Goal: Find specific page/section: Find specific page/section

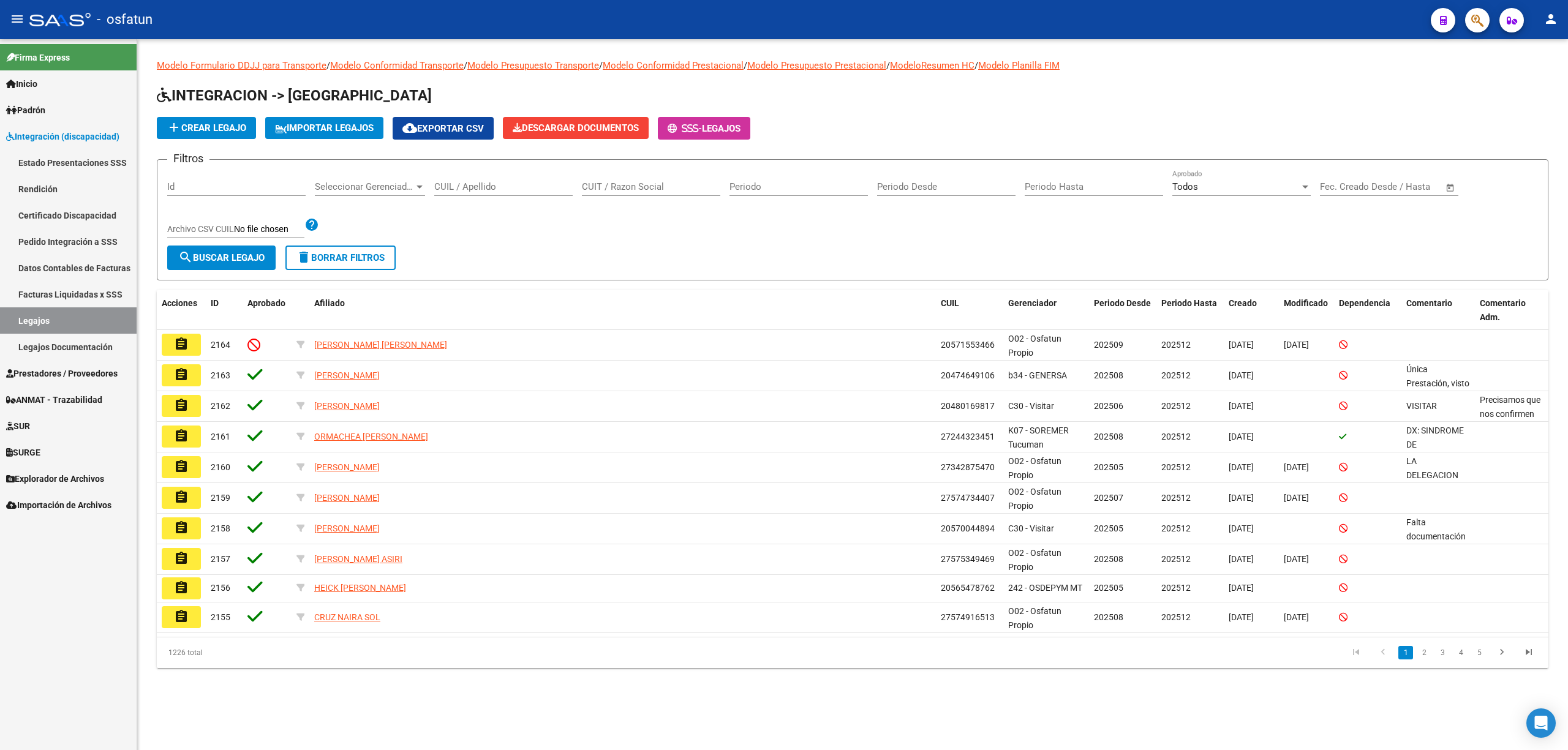
click at [457, 186] on input "CUIL / Apellido" at bounding box center [504, 186] width 138 height 11
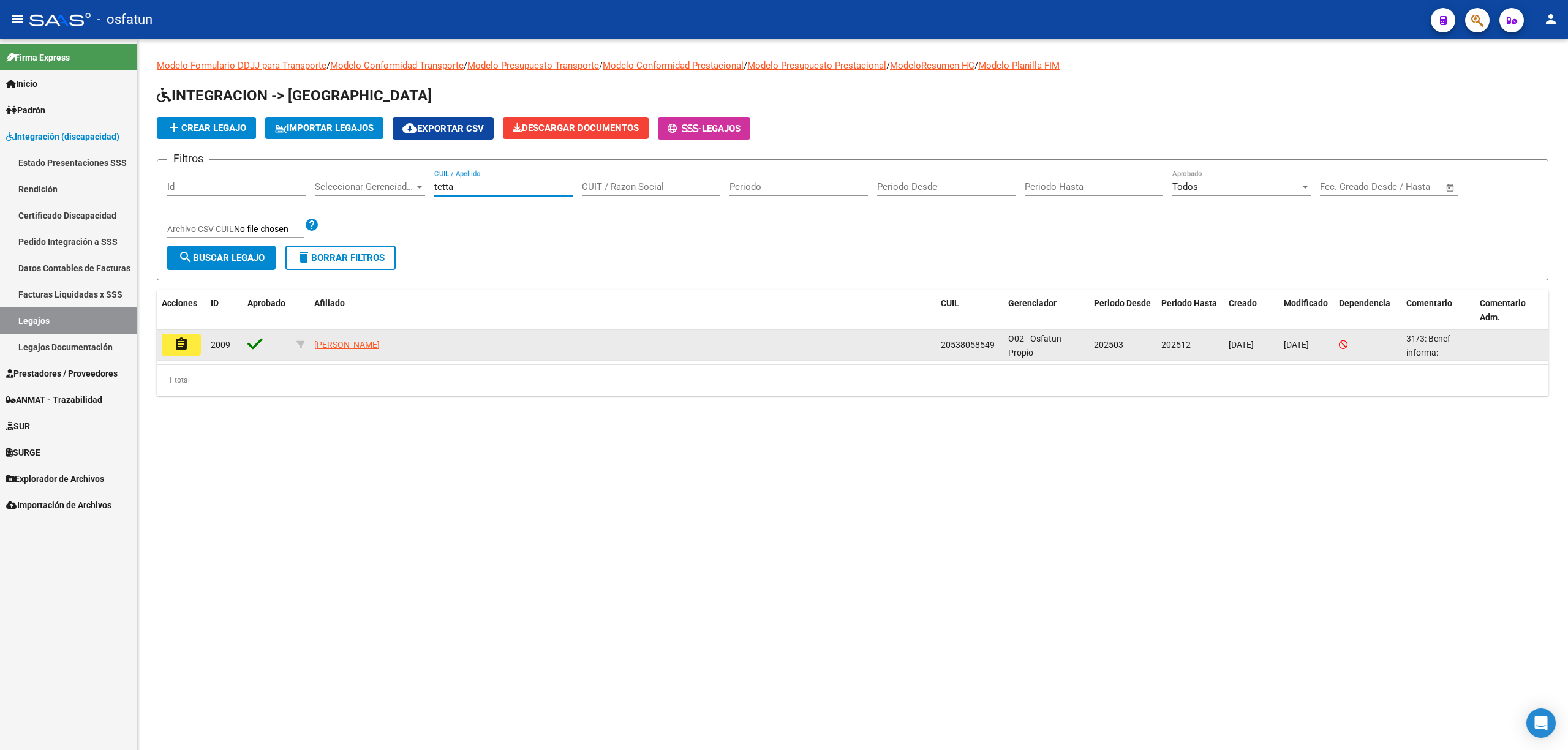
type input "tetta"
click at [182, 351] on button "assignment" at bounding box center [181, 345] width 39 height 22
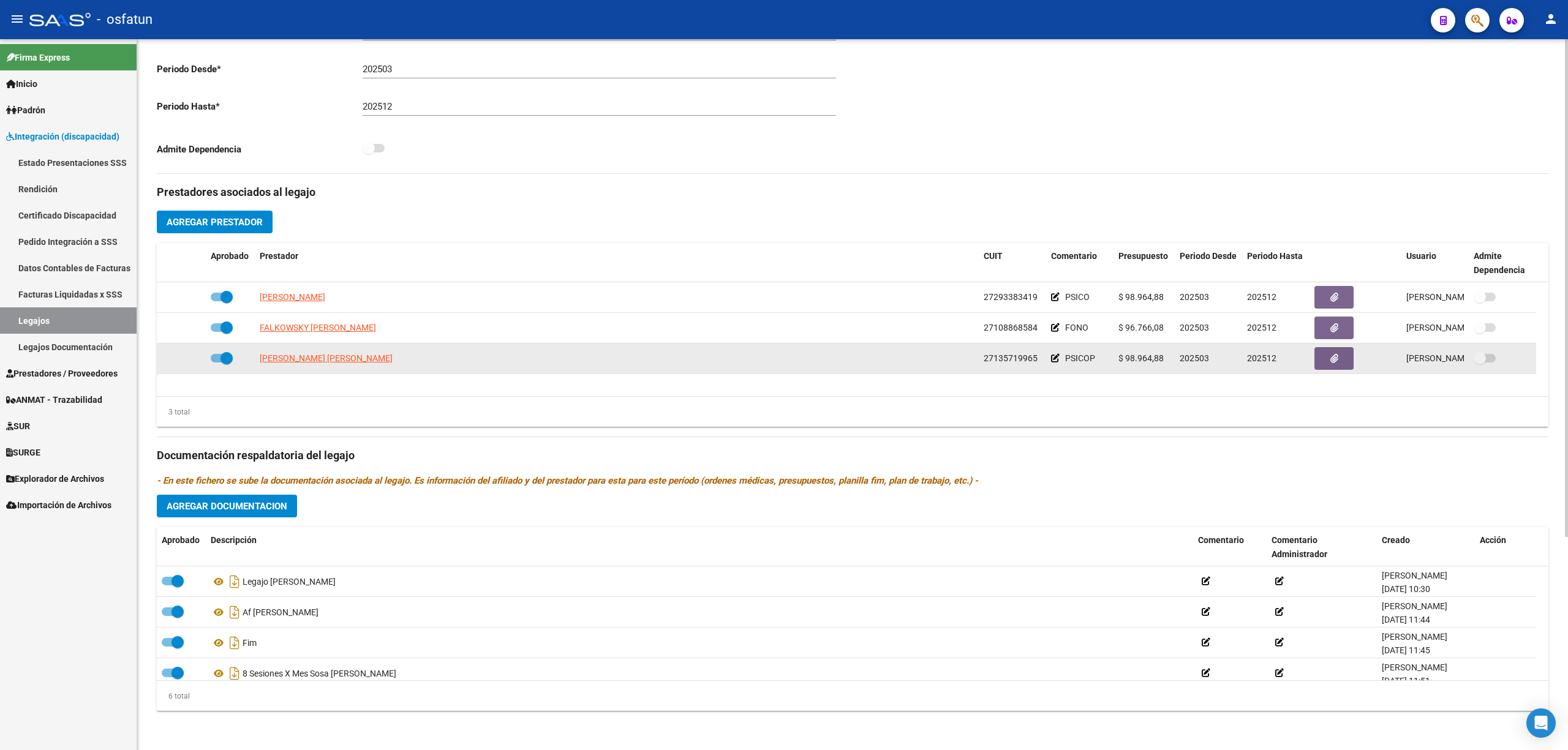
scroll to position [304, 0]
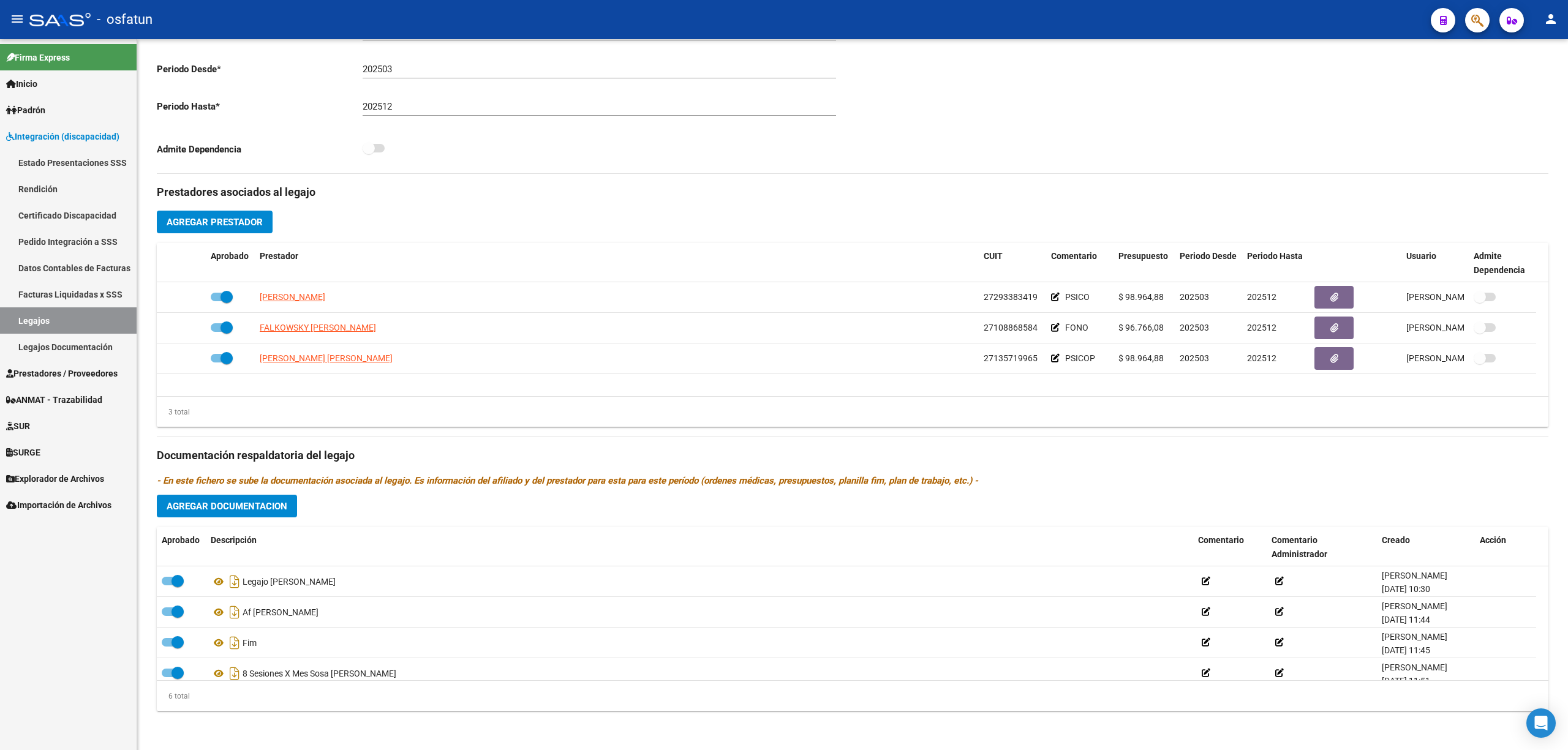
click at [66, 319] on link "Legajos" at bounding box center [68, 320] width 137 height 27
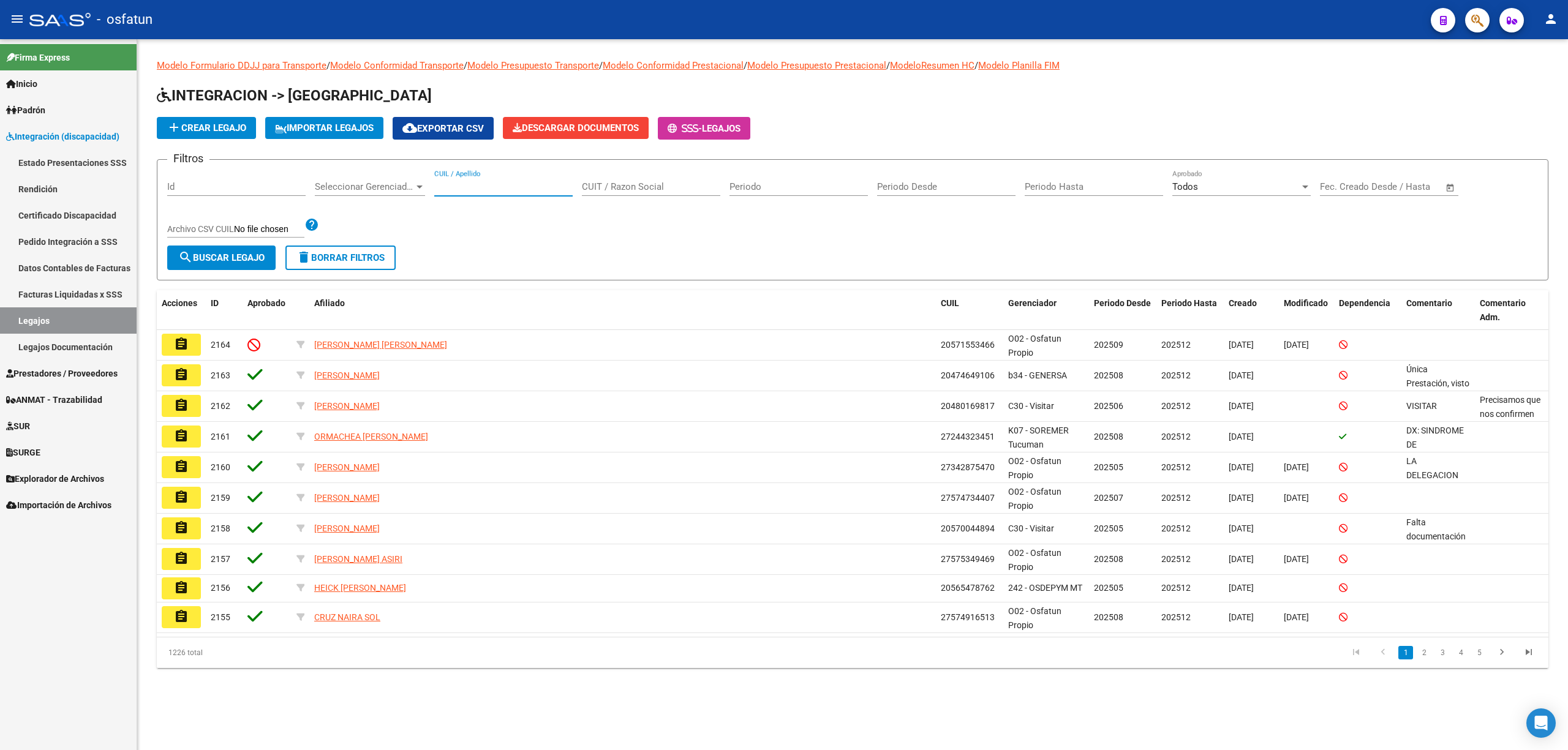
click at [495, 183] on input "CUIL / Apellido" at bounding box center [504, 186] width 138 height 11
paste input "ROJAS FELIPE"
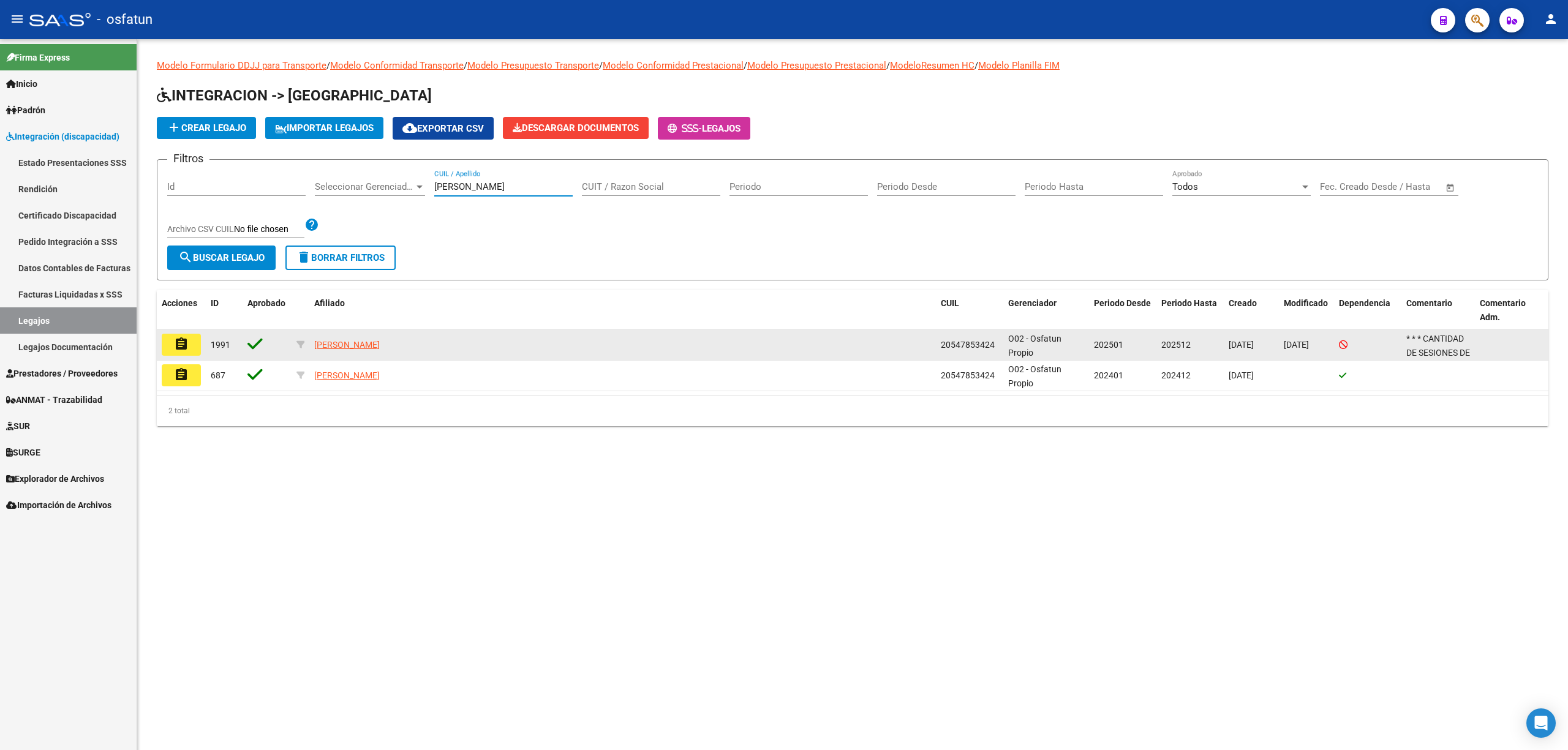
type input "ROJAS FELIPE"
click at [185, 339] on mat-icon "assignment" at bounding box center [182, 344] width 15 height 15
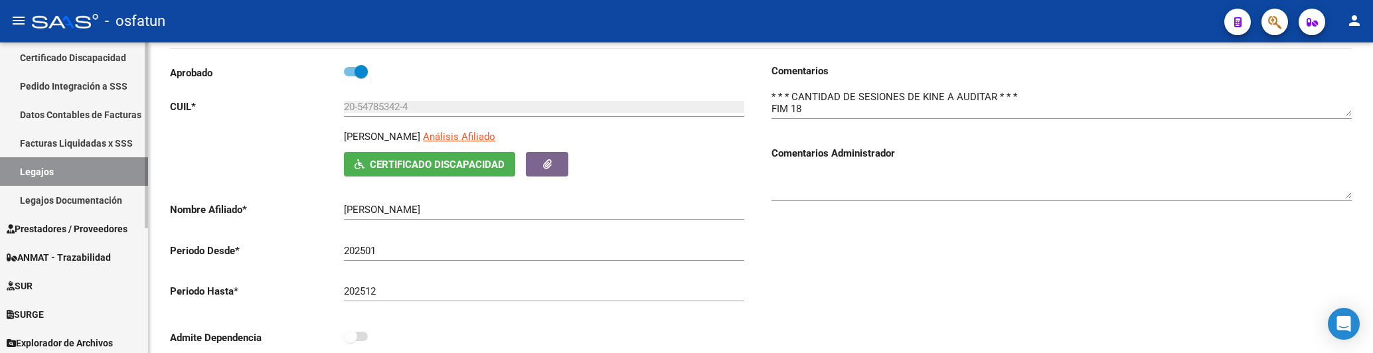
scroll to position [177, 0]
click at [80, 227] on span "Prestadores / Proveedores" at bounding box center [67, 228] width 121 height 15
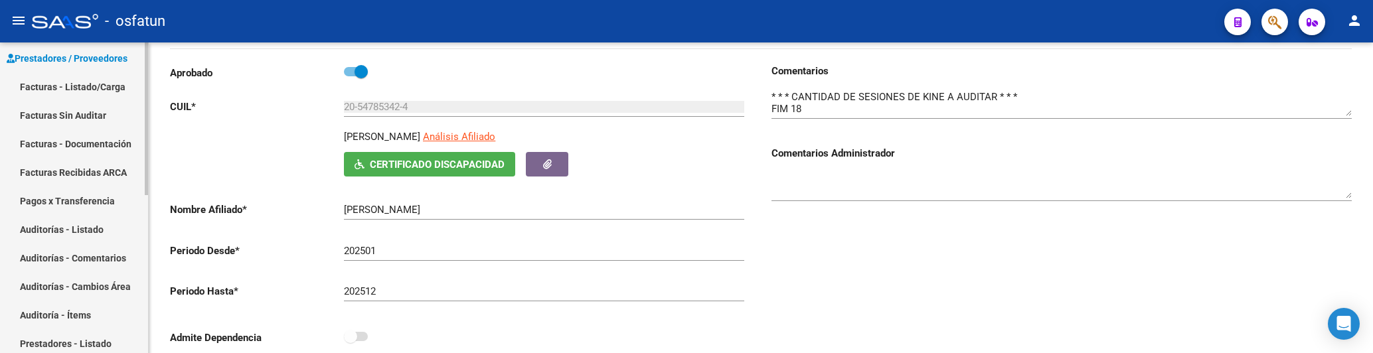
scroll to position [88, 0]
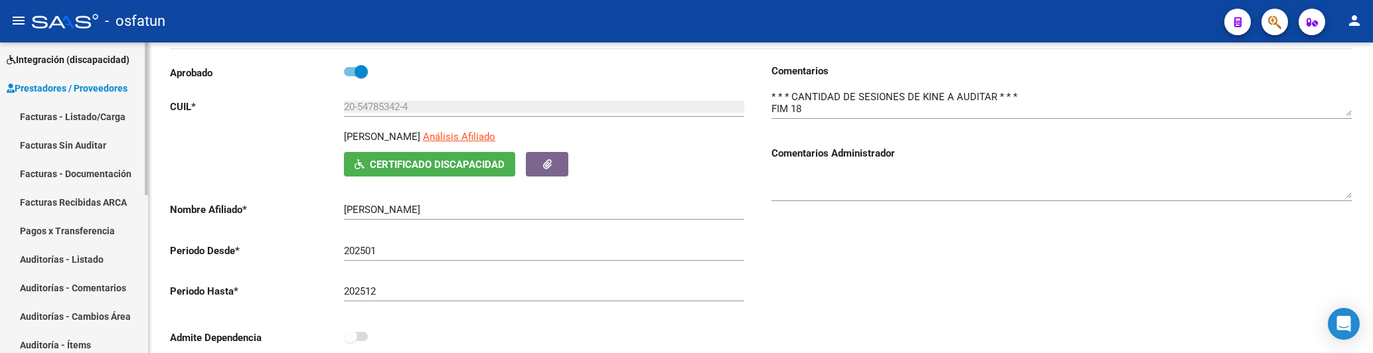
click at [86, 107] on link "Facturas - Listado/Carga" at bounding box center [74, 116] width 148 height 29
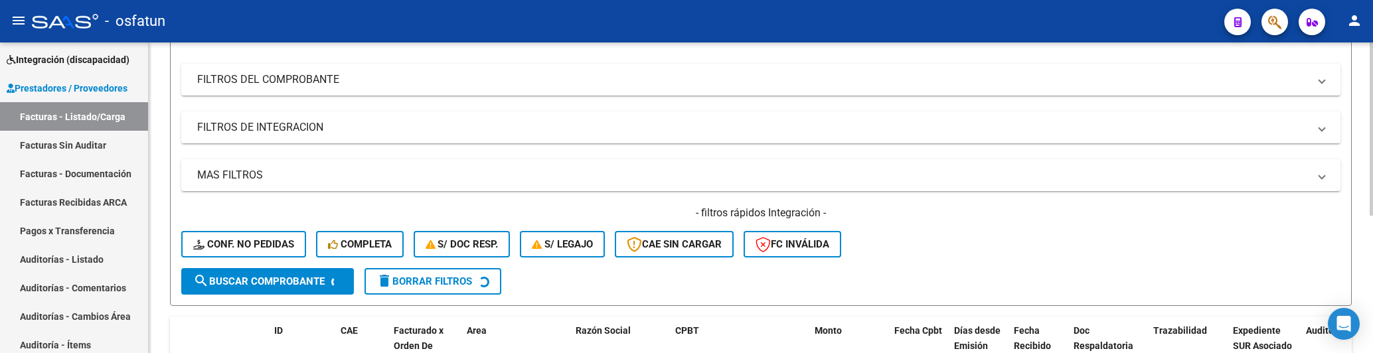
scroll to position [157, 0]
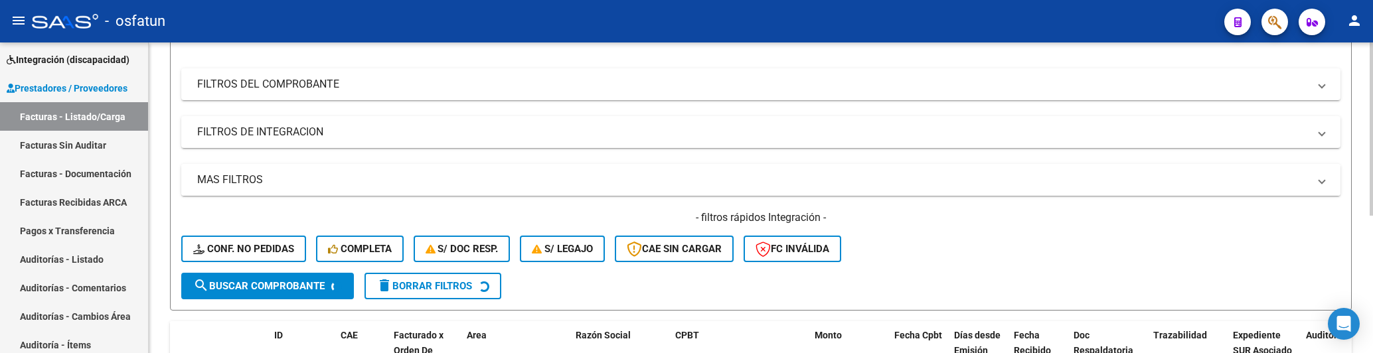
click at [250, 189] on mat-expansion-panel-header "MAS FILTROS" at bounding box center [760, 180] width 1159 height 32
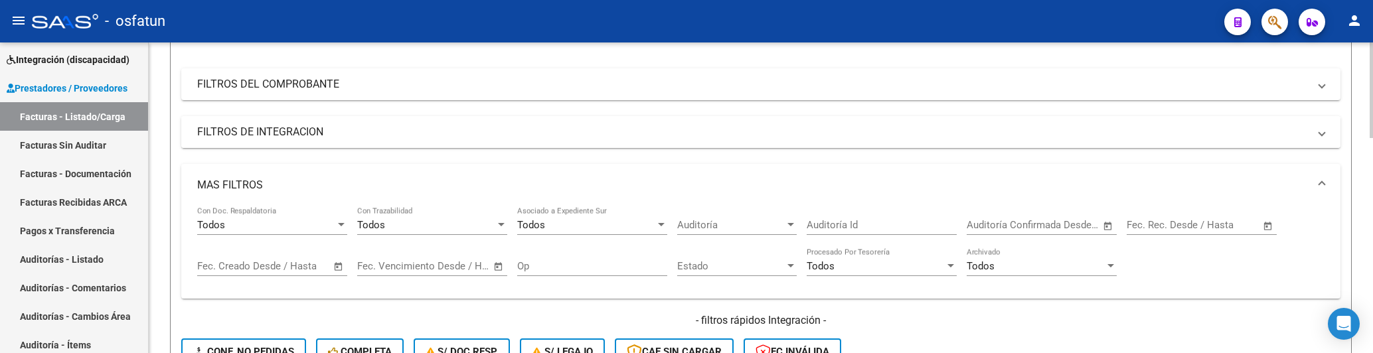
click at [218, 128] on mat-panel-title "FILTROS DE INTEGRACION" at bounding box center [752, 132] width 1111 height 15
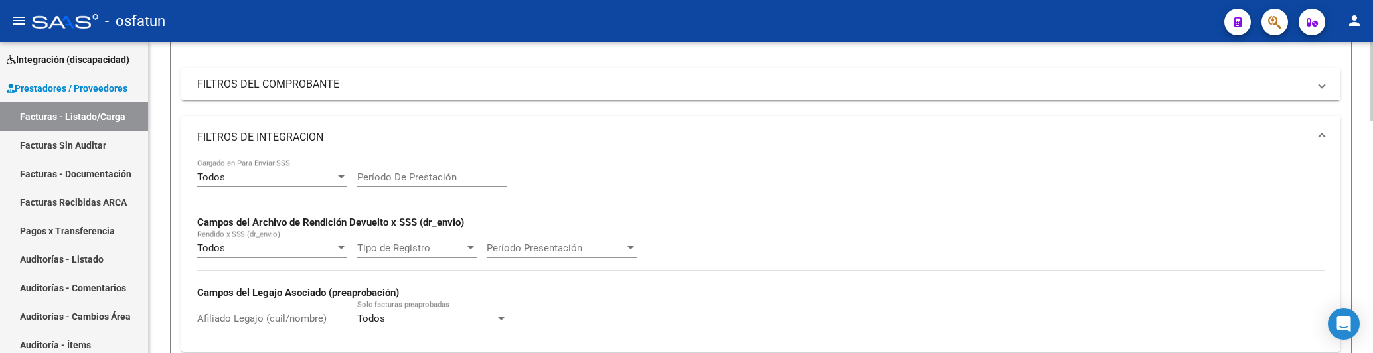
click at [243, 309] on div "Afiliado Legajo (cuil/nombre)" at bounding box center [272, 314] width 150 height 29
click at [248, 313] on input "Afiliado Legajo (cuil/nombre)" at bounding box center [272, 319] width 150 height 12
paste input "55338019"
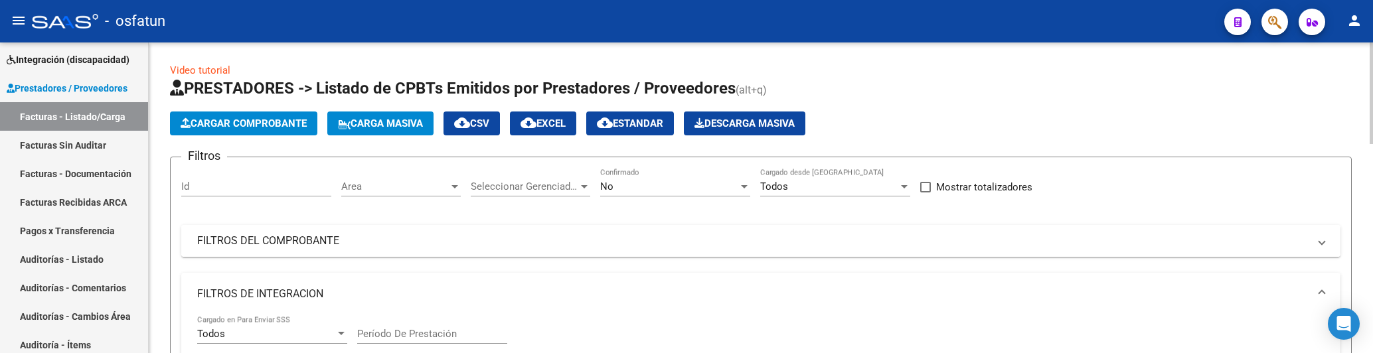
scroll to position [0, 0]
type input "55338019"
click at [725, 186] on div "No" at bounding box center [669, 187] width 138 height 12
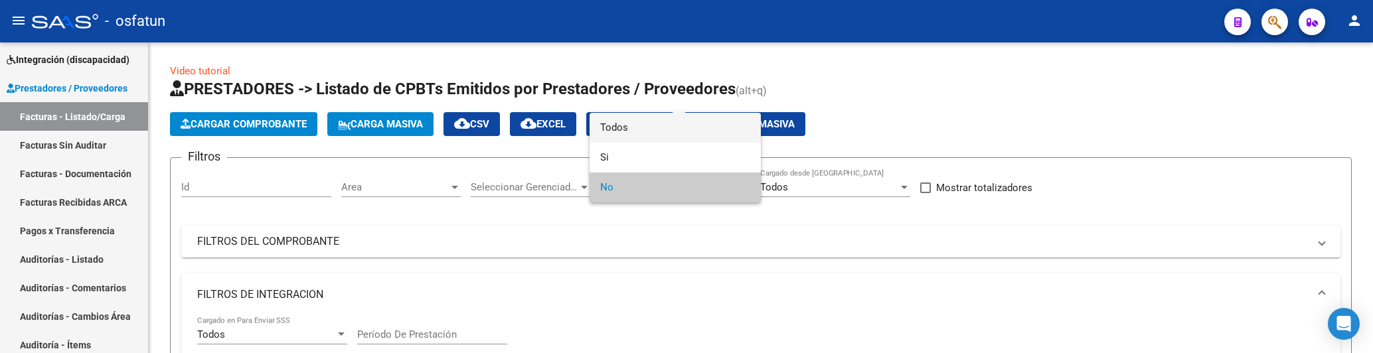
click at [619, 130] on span "Todos" at bounding box center [675, 128] width 150 height 30
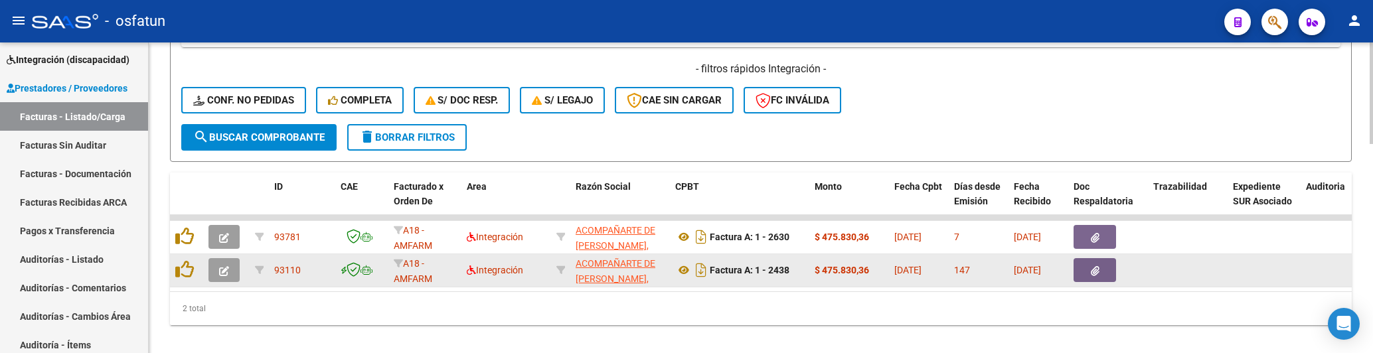
scroll to position [619, 0]
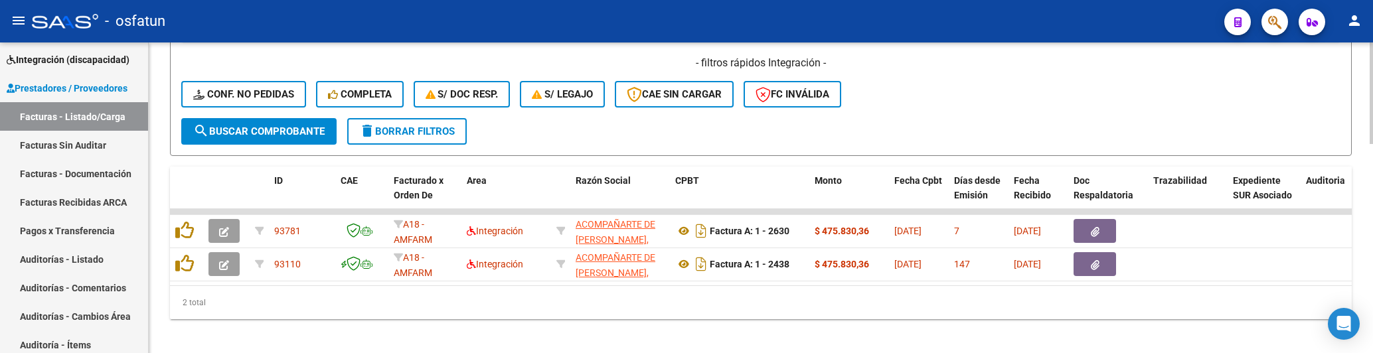
click at [295, 127] on span "search Buscar Comprobante" at bounding box center [258, 131] width 131 height 12
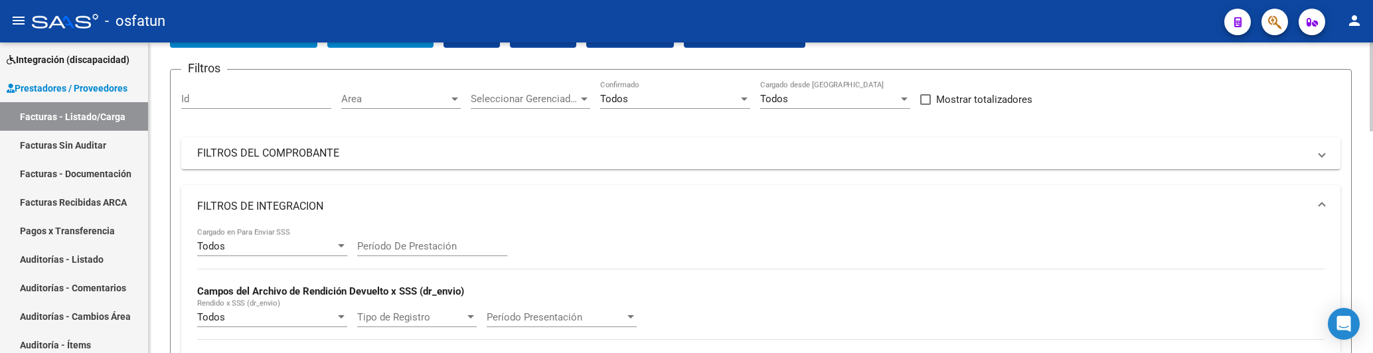
scroll to position [0, 0]
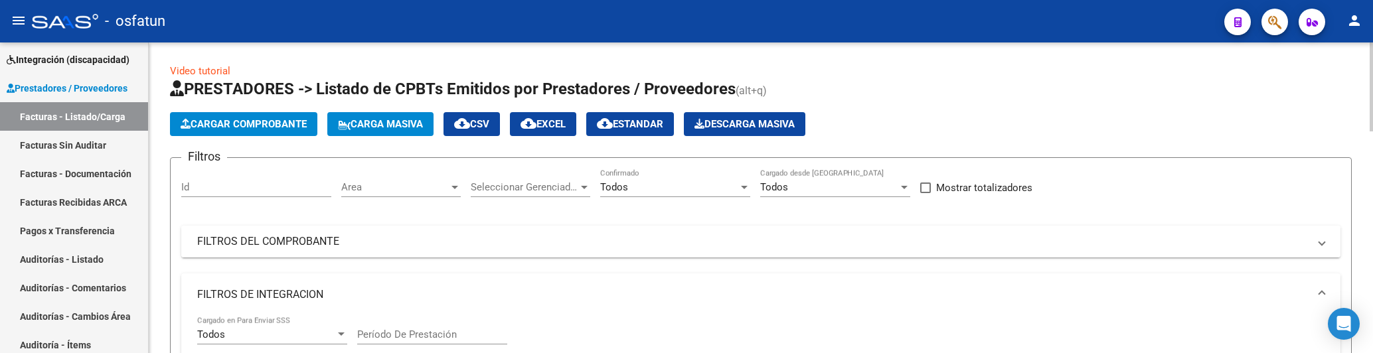
click at [597, 230] on mat-expansion-panel-header "FILTROS DEL COMPROBANTE" at bounding box center [760, 242] width 1159 height 32
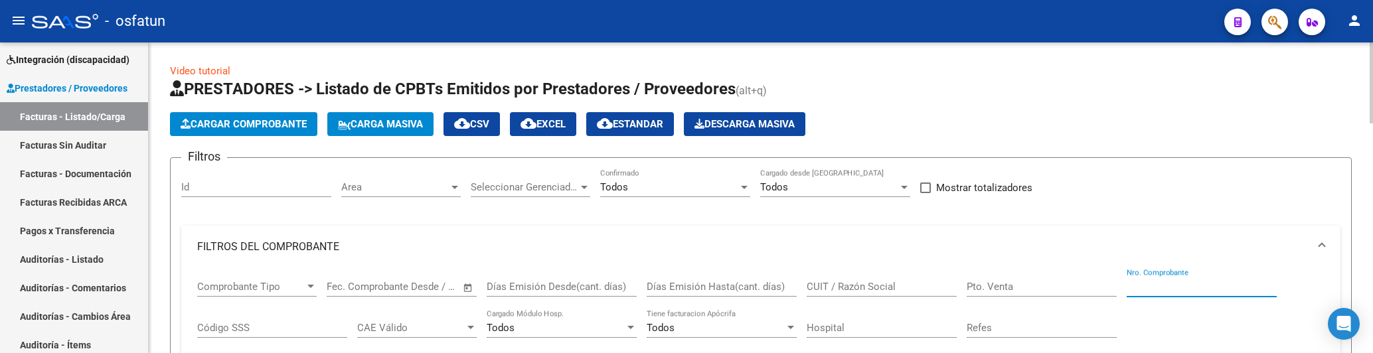
click at [1142, 285] on input "Nro. Comprobante" at bounding box center [1201, 287] width 150 height 12
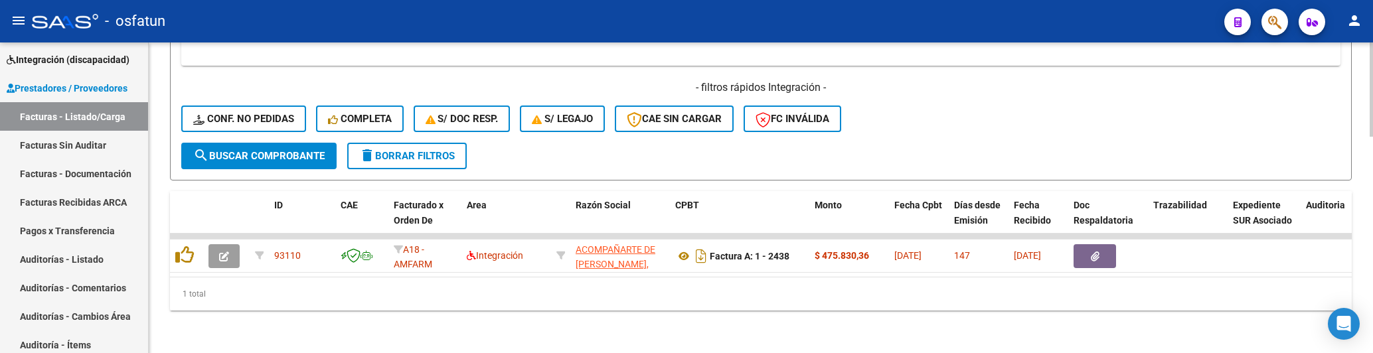
scroll to position [712, 0]
type input "2438"
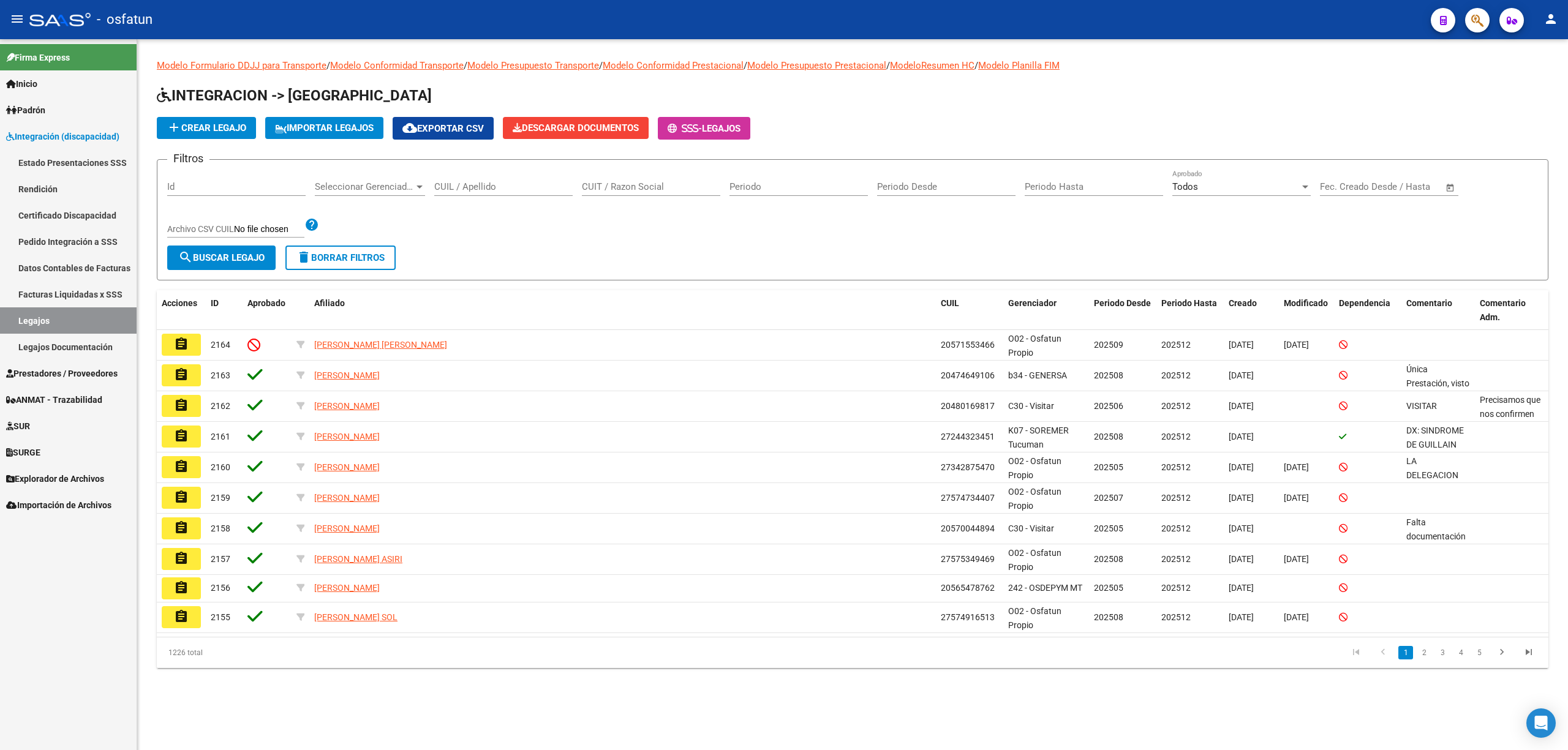
click at [506, 197] on div "CUIL / Apellido" at bounding box center [504, 188] width 138 height 38
click at [506, 189] on input "CUIL / Apellido" at bounding box center [504, 186] width 138 height 11
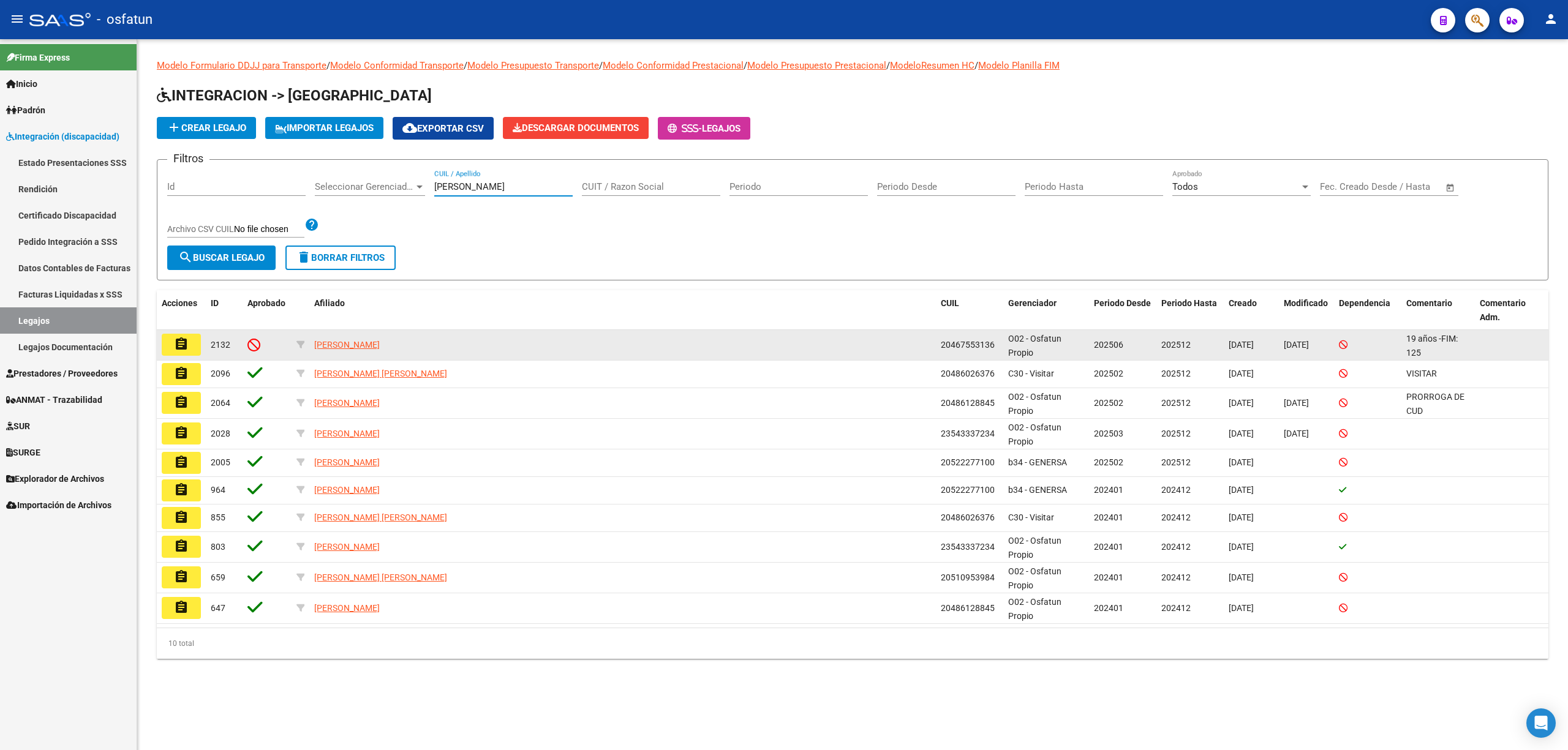
type input "[PERSON_NAME]"
click at [195, 351] on button "assignment" at bounding box center [181, 345] width 39 height 22
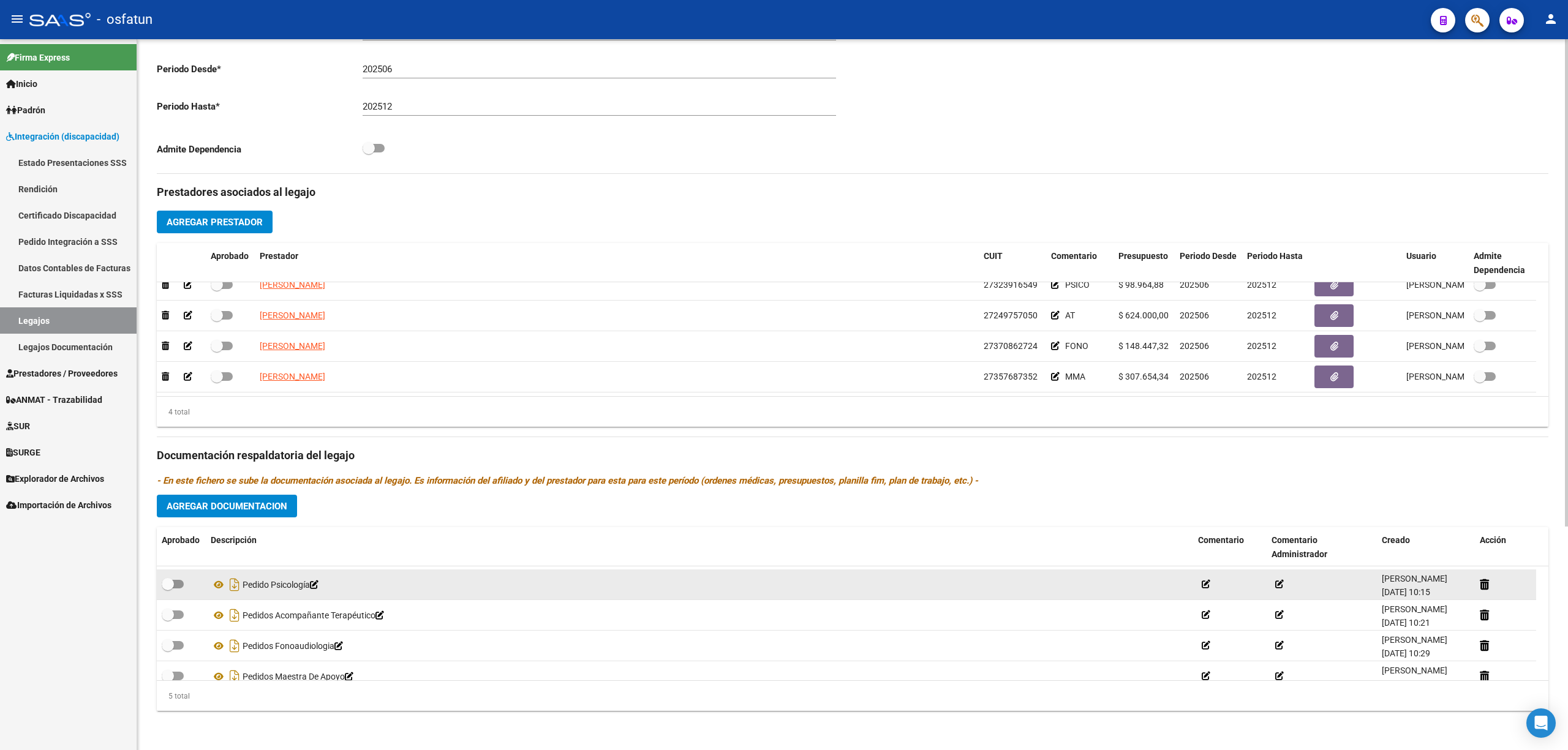
scroll to position [42, 0]
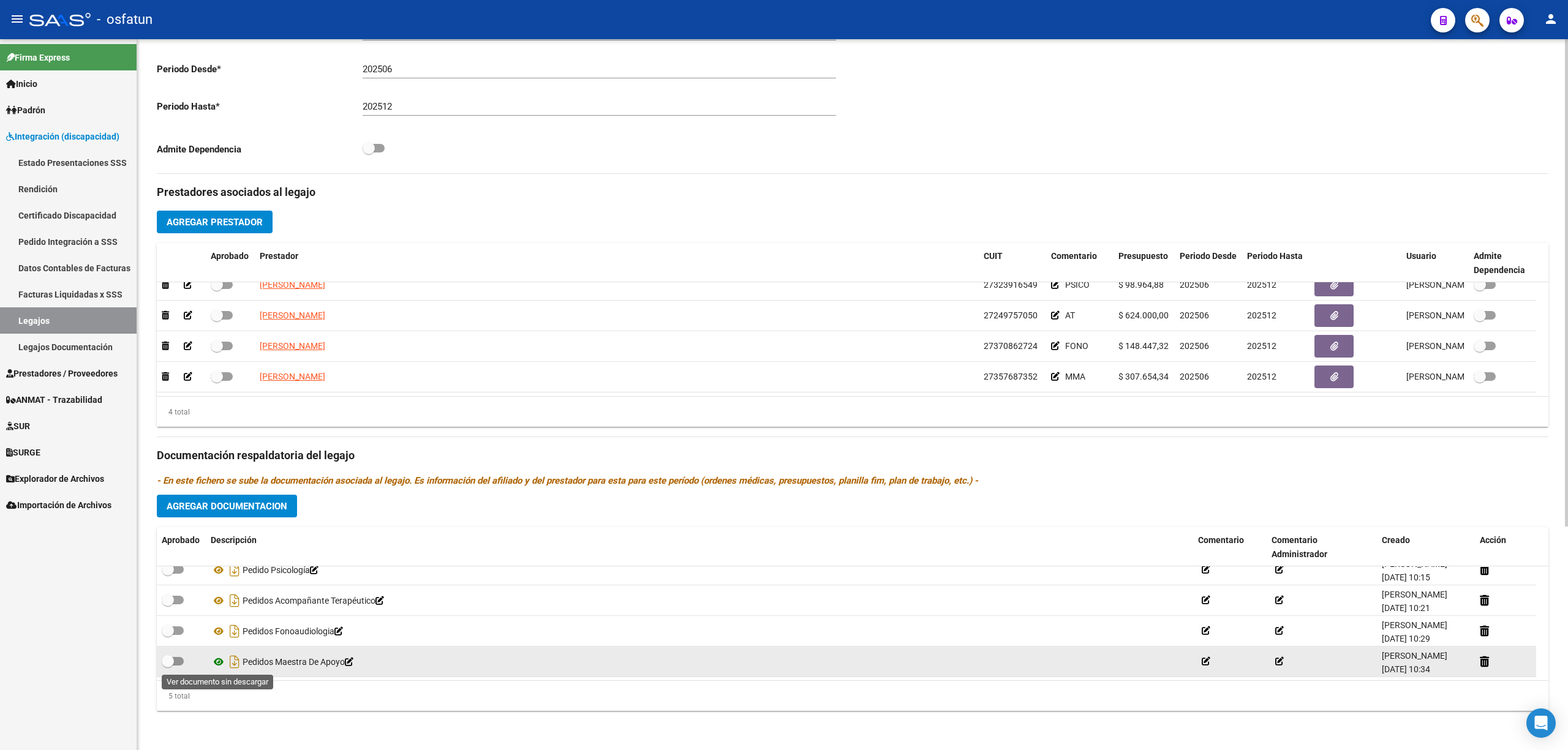
click at [217, 664] on icon at bounding box center [218, 662] width 16 height 15
